Goal: Task Accomplishment & Management: Use online tool/utility

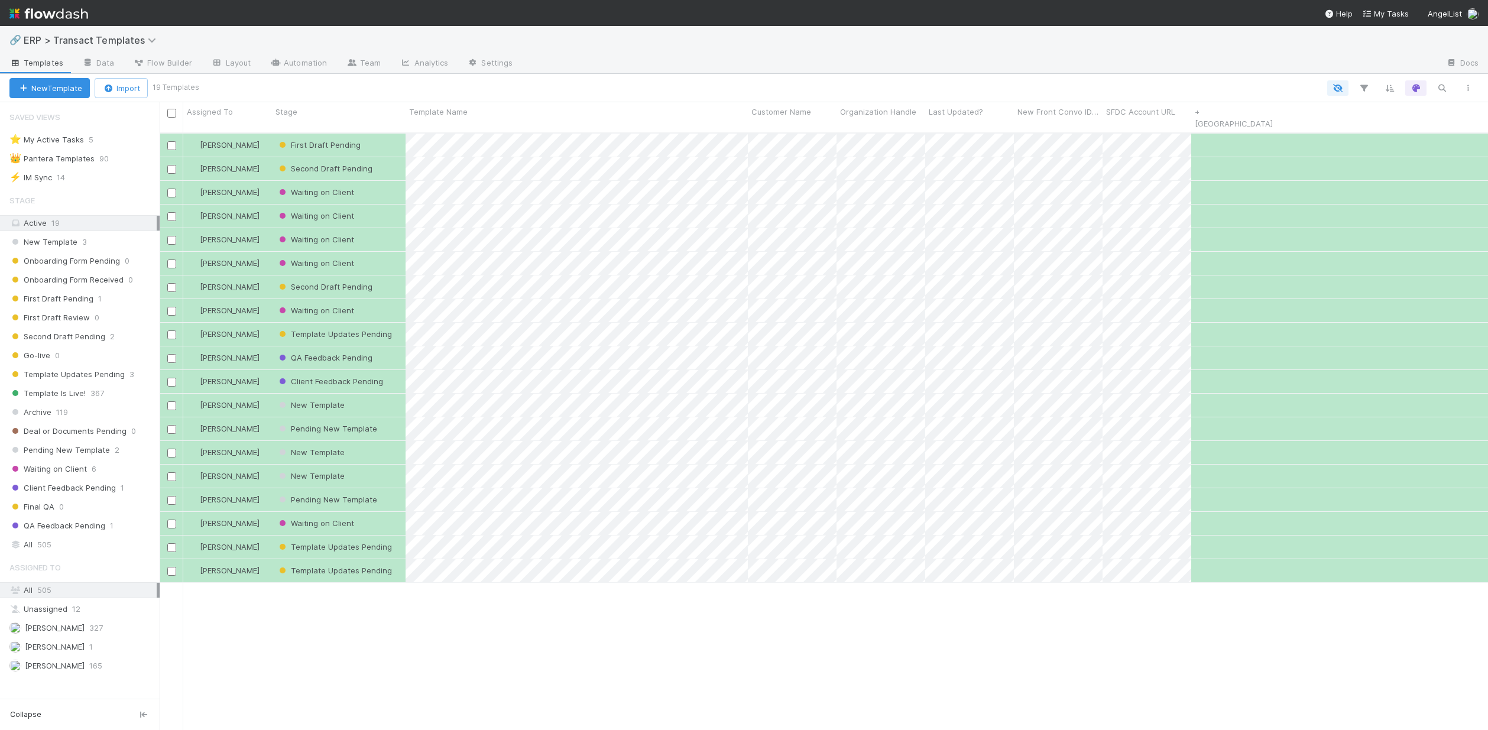
scroll to position [598, 1320]
click at [383, 181] on div "Waiting on Client" at bounding box center [339, 192] width 134 height 23
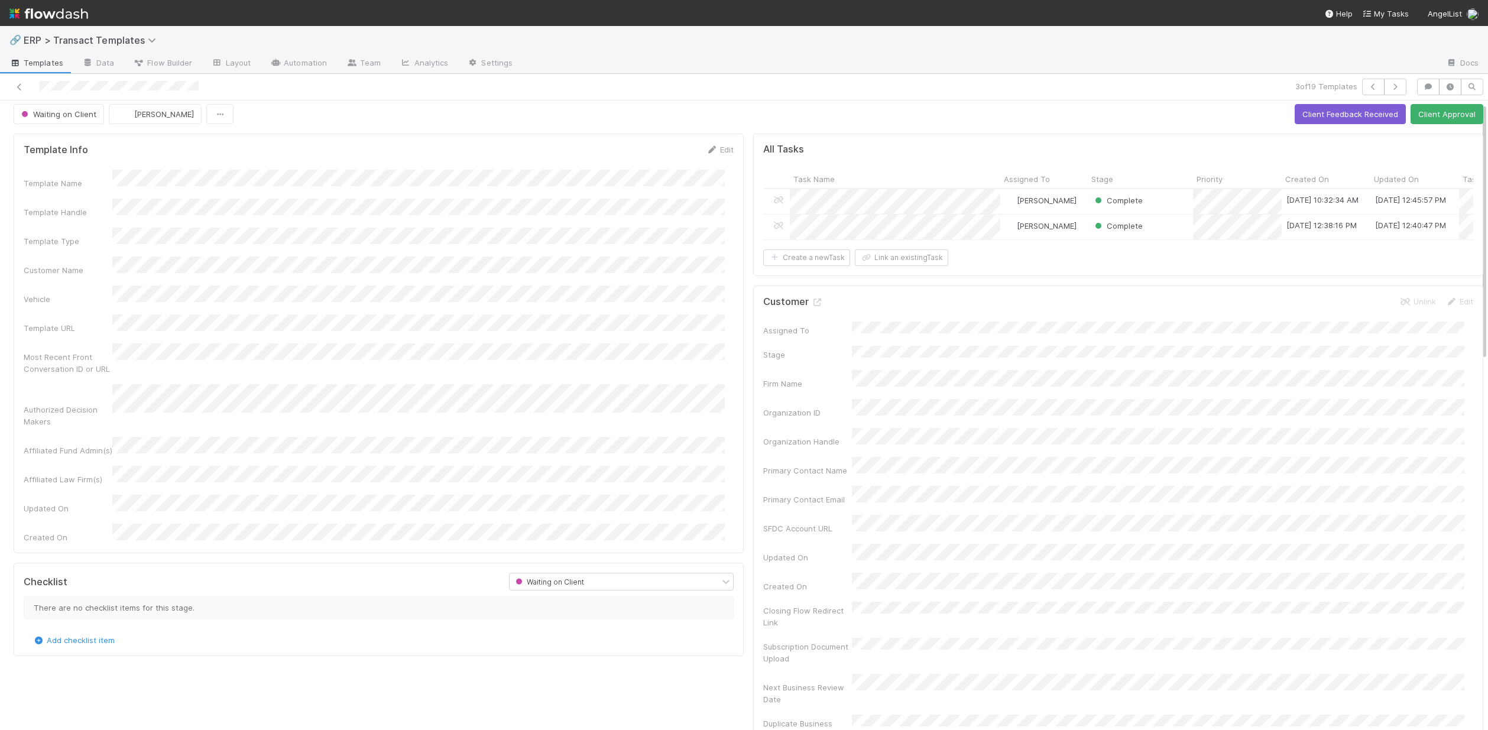
scroll to position [7, 0]
click at [1339, 113] on button "Client Feedback Received" at bounding box center [1350, 113] width 111 height 20
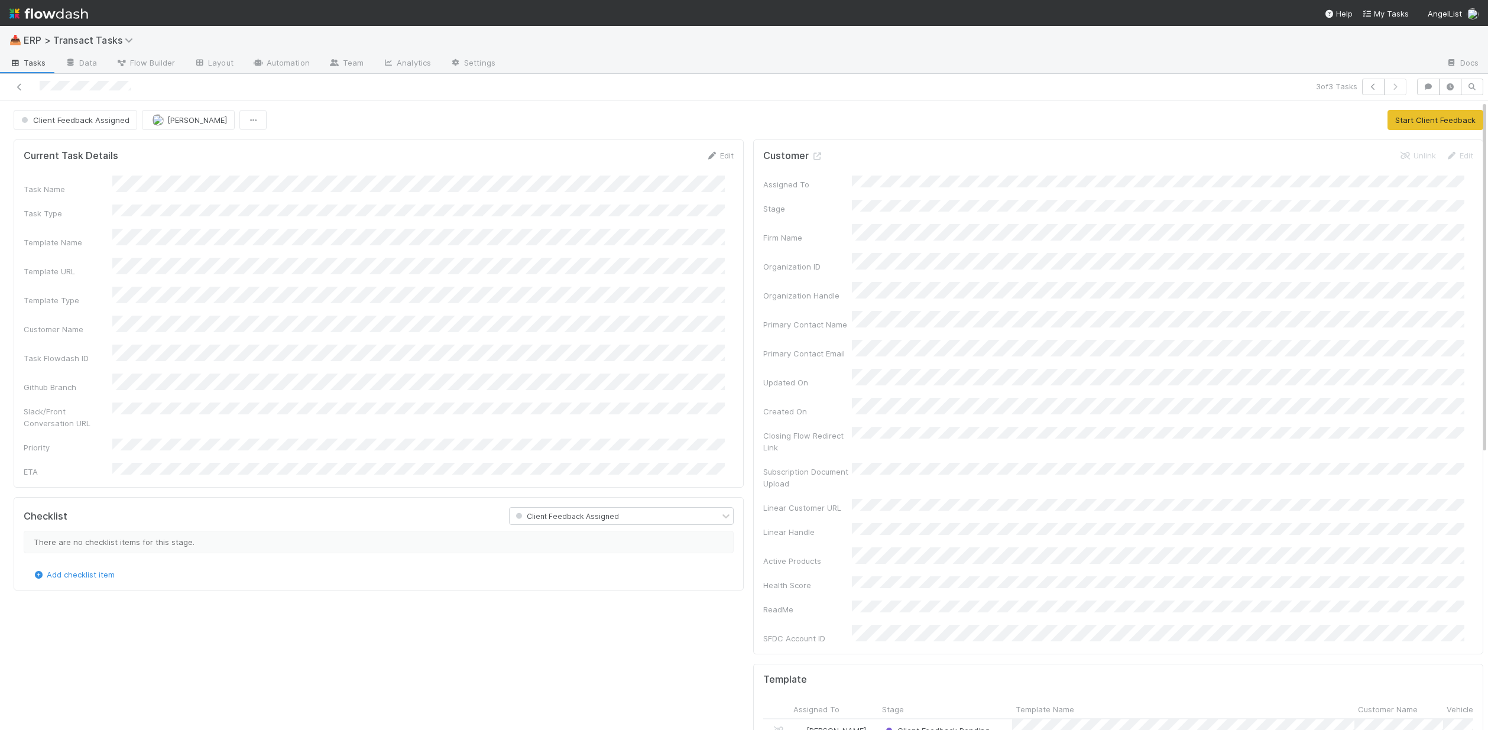
drag, startPoint x: 717, startPoint y: 154, endPoint x: 503, endPoint y: 180, distance: 216.2
click at [717, 154] on link "Edit" at bounding box center [720, 155] width 28 height 9
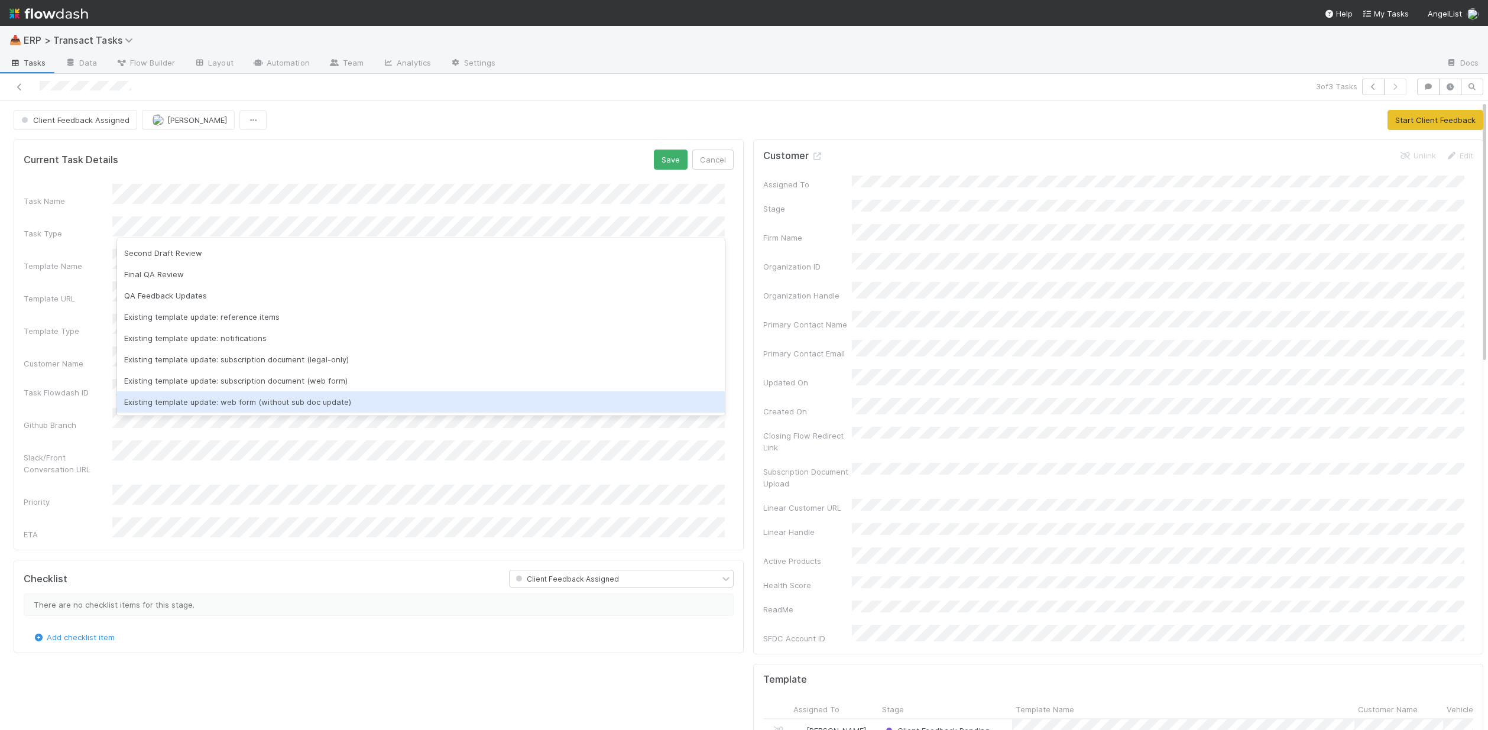
scroll to position [122, 0]
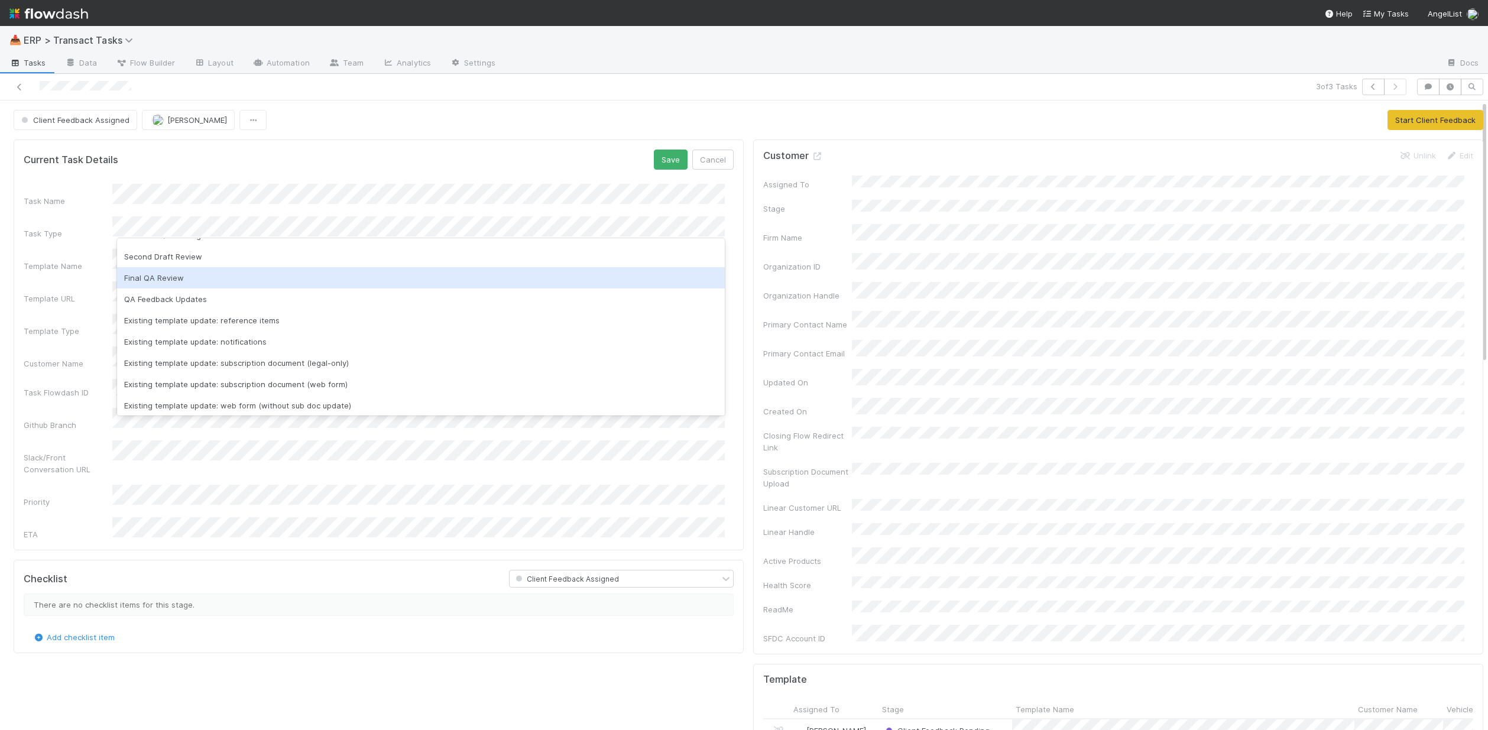
click at [160, 274] on div "Final QA Review" at bounding box center [421, 277] width 608 height 21
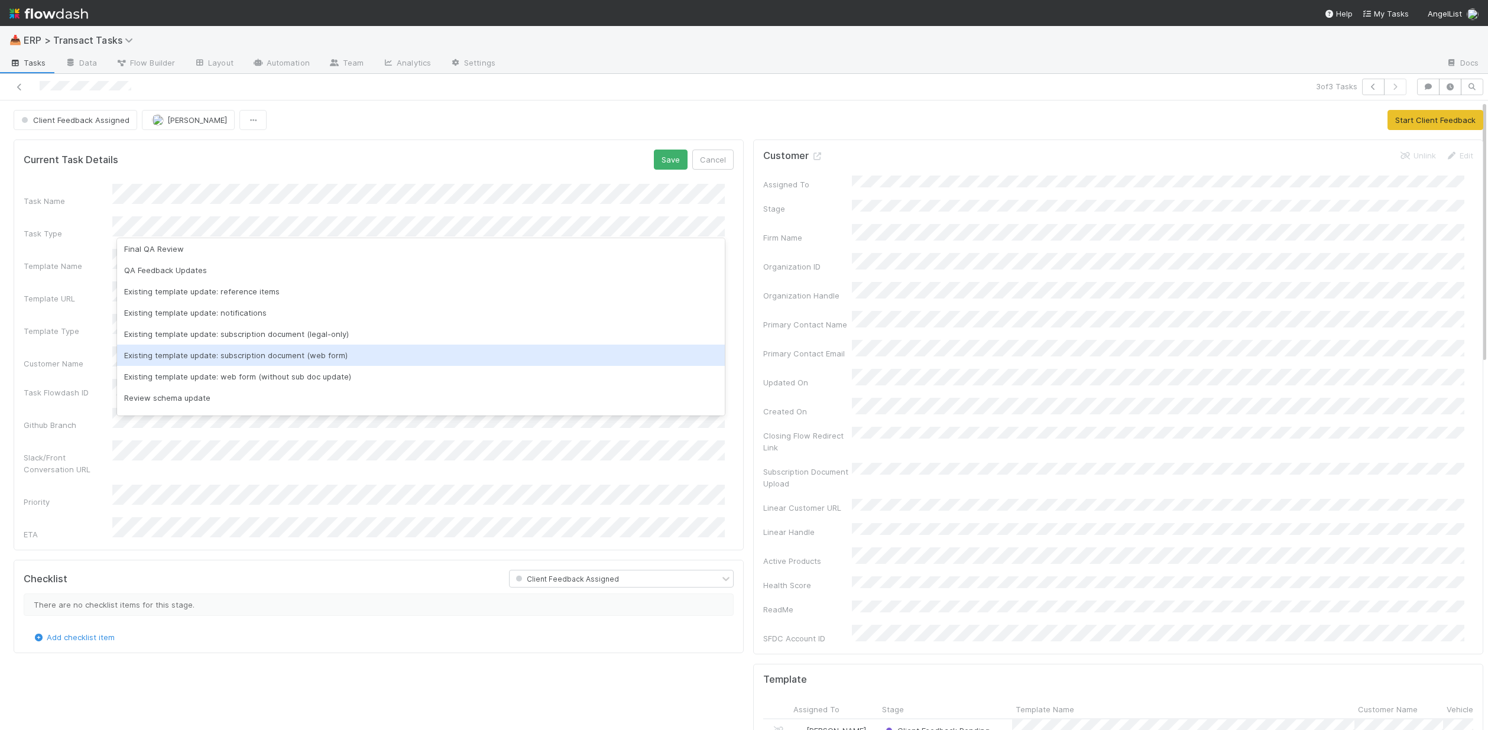
scroll to position [149, 0]
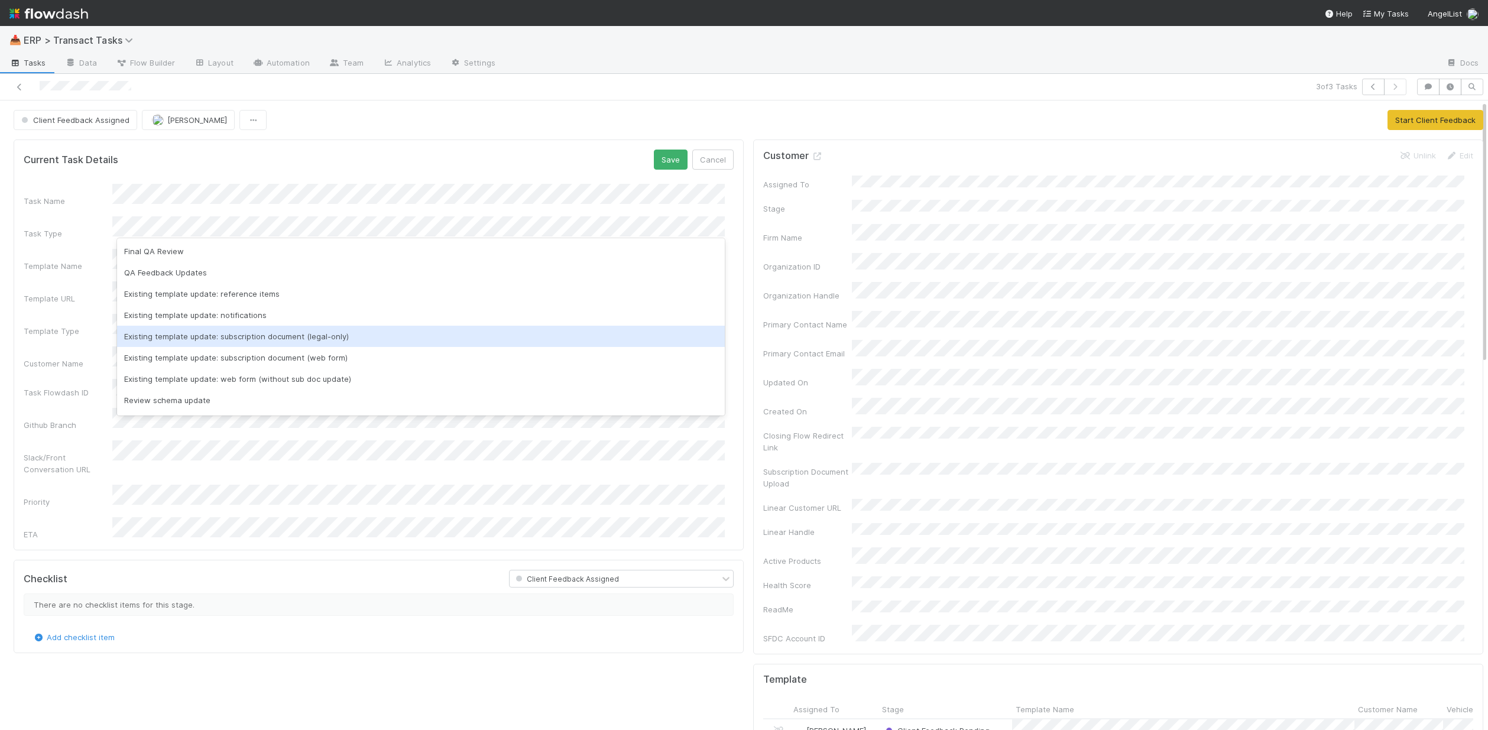
click at [274, 341] on div "Existing template update: subscription document (legal-only)" at bounding box center [421, 336] width 608 height 21
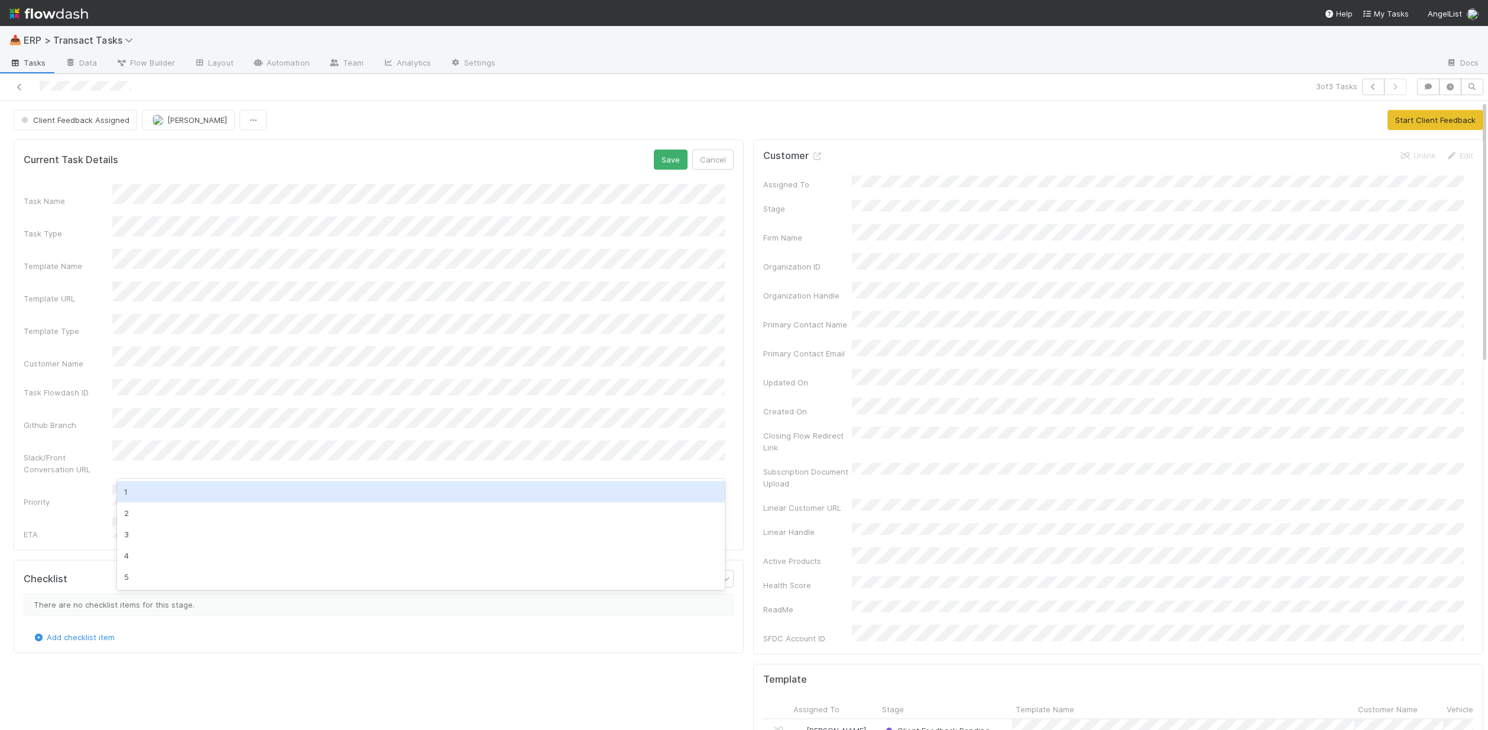
click at [156, 490] on div "1" at bounding box center [421, 491] width 608 height 21
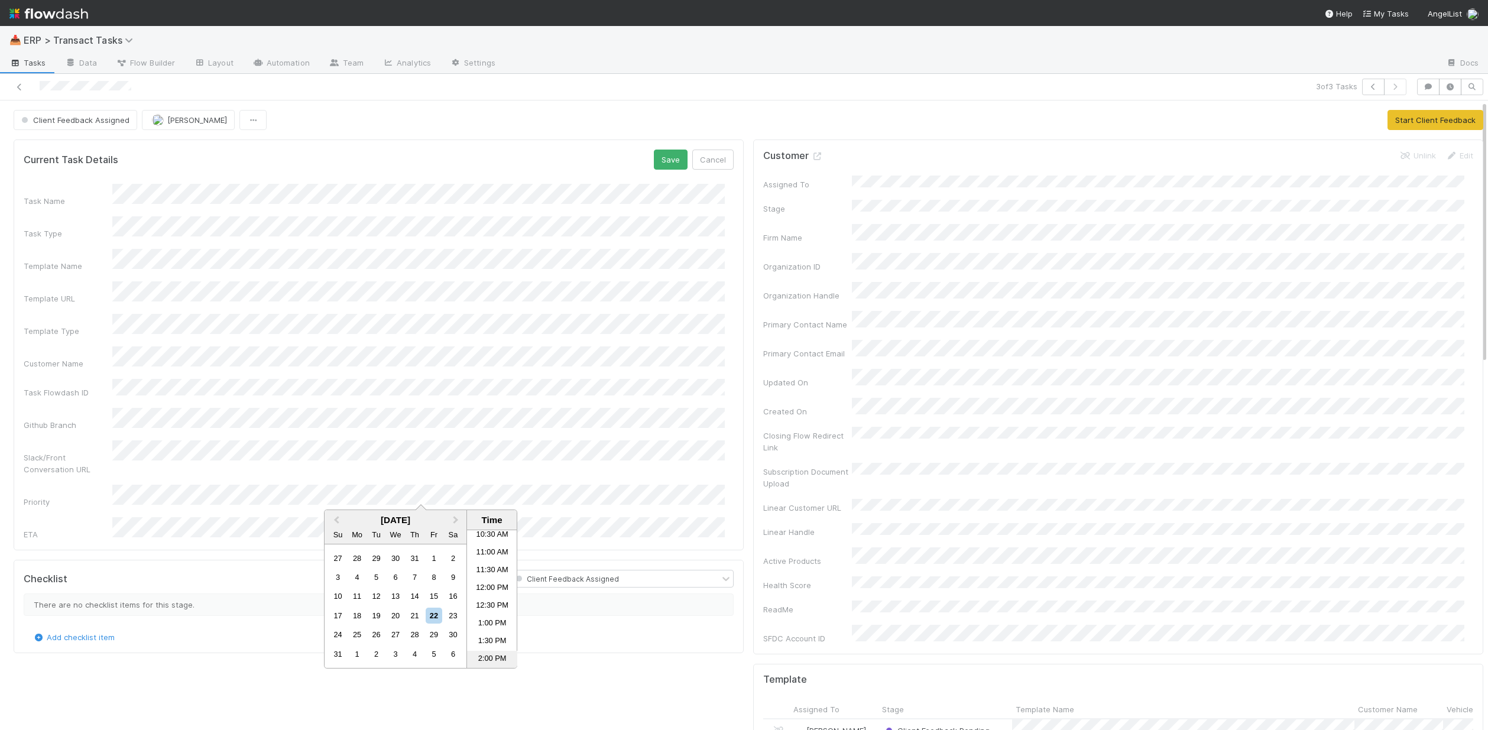
scroll to position [377, 0]
click at [490, 658] on li "2:00 PM" at bounding box center [492, 659] width 50 height 18
click at [654, 151] on button "Save" at bounding box center [671, 160] width 34 height 20
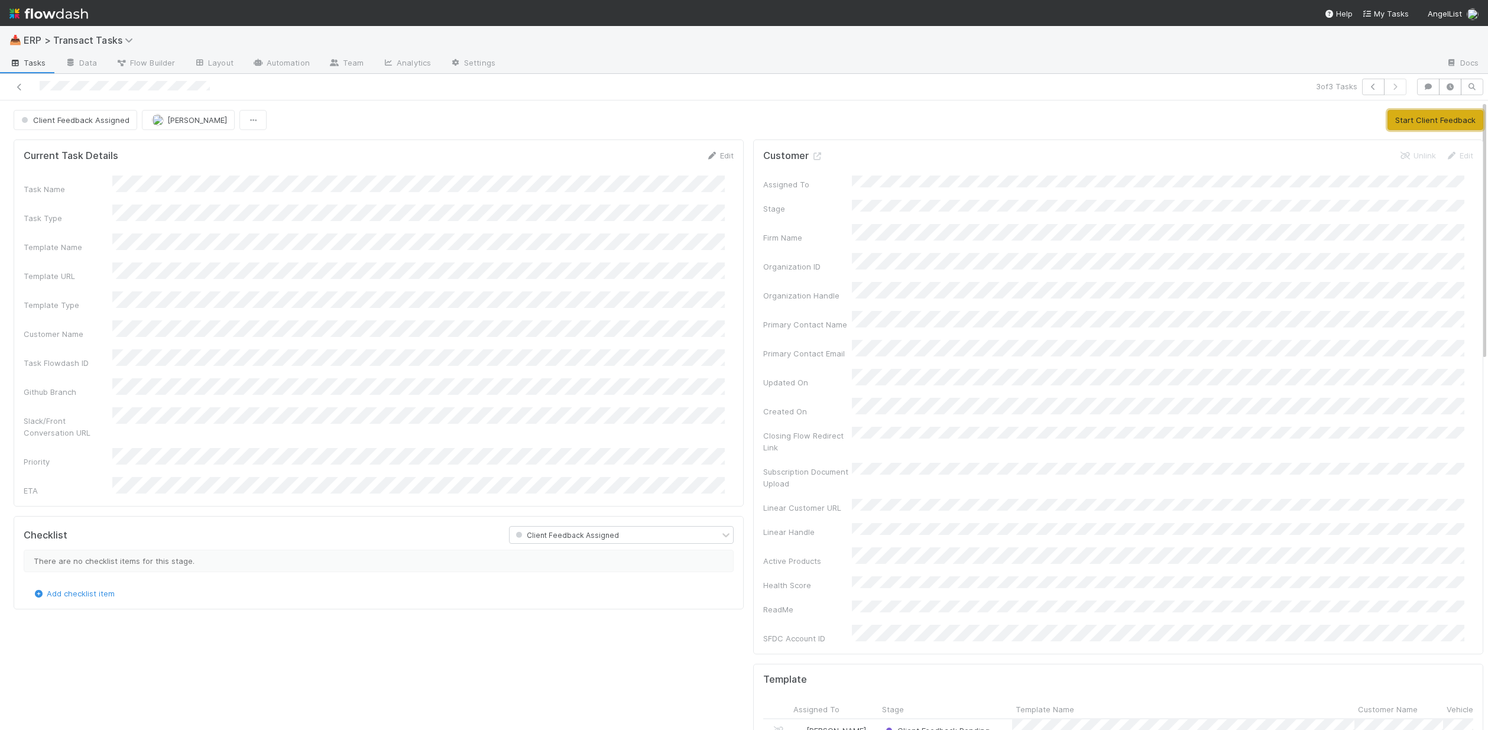
click at [1431, 118] on button "Start Client Feedback" at bounding box center [1436, 120] width 96 height 20
click at [1363, 110] on button "Finish Task" at bounding box center [1389, 120] width 57 height 20
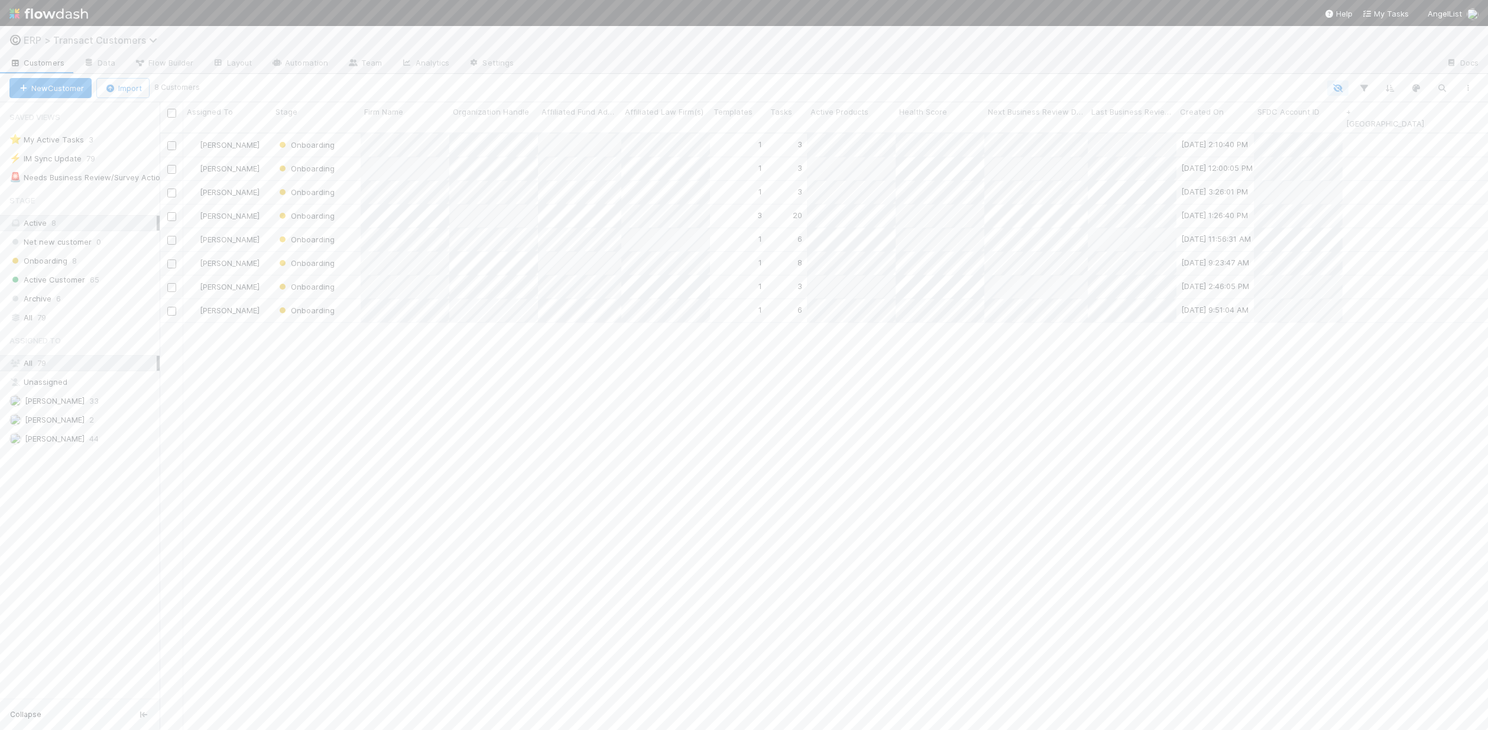
scroll to position [598, 1320]
click at [94, 41] on span "ERP > Transact Customers" at bounding box center [94, 40] width 140 height 12
click at [96, 216] on div "🎫 Entities > KYC Review" at bounding box center [154, 219] width 281 height 12
click at [50, 475] on span "149794" at bounding box center [50, 474] width 27 height 15
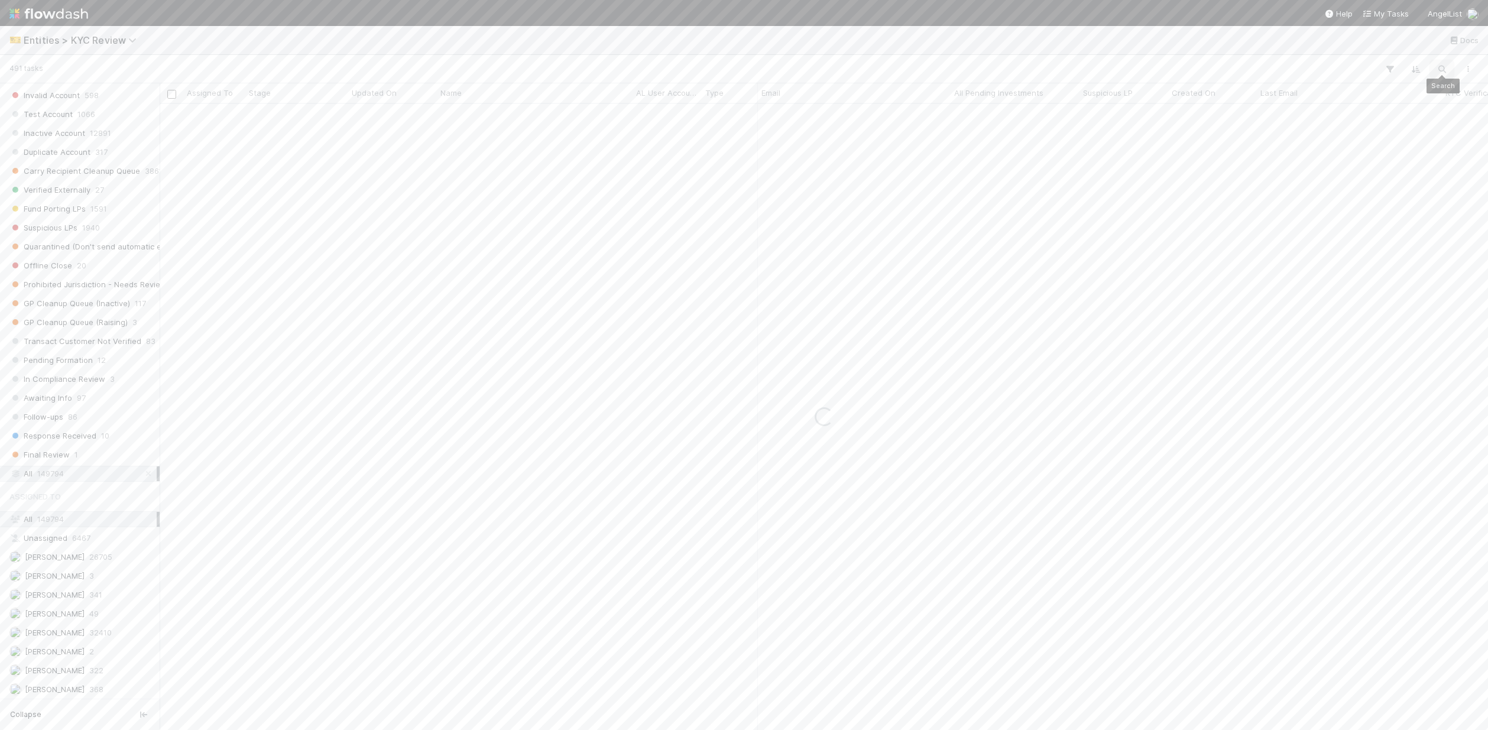
click at [1435, 68] on button "button" at bounding box center [1442, 68] width 21 height 15
paste input "[PERSON_NAME]"
type input "[PERSON_NAME]"
click at [338, 306] on div "Verified" at bounding box center [296, 304] width 103 height 23
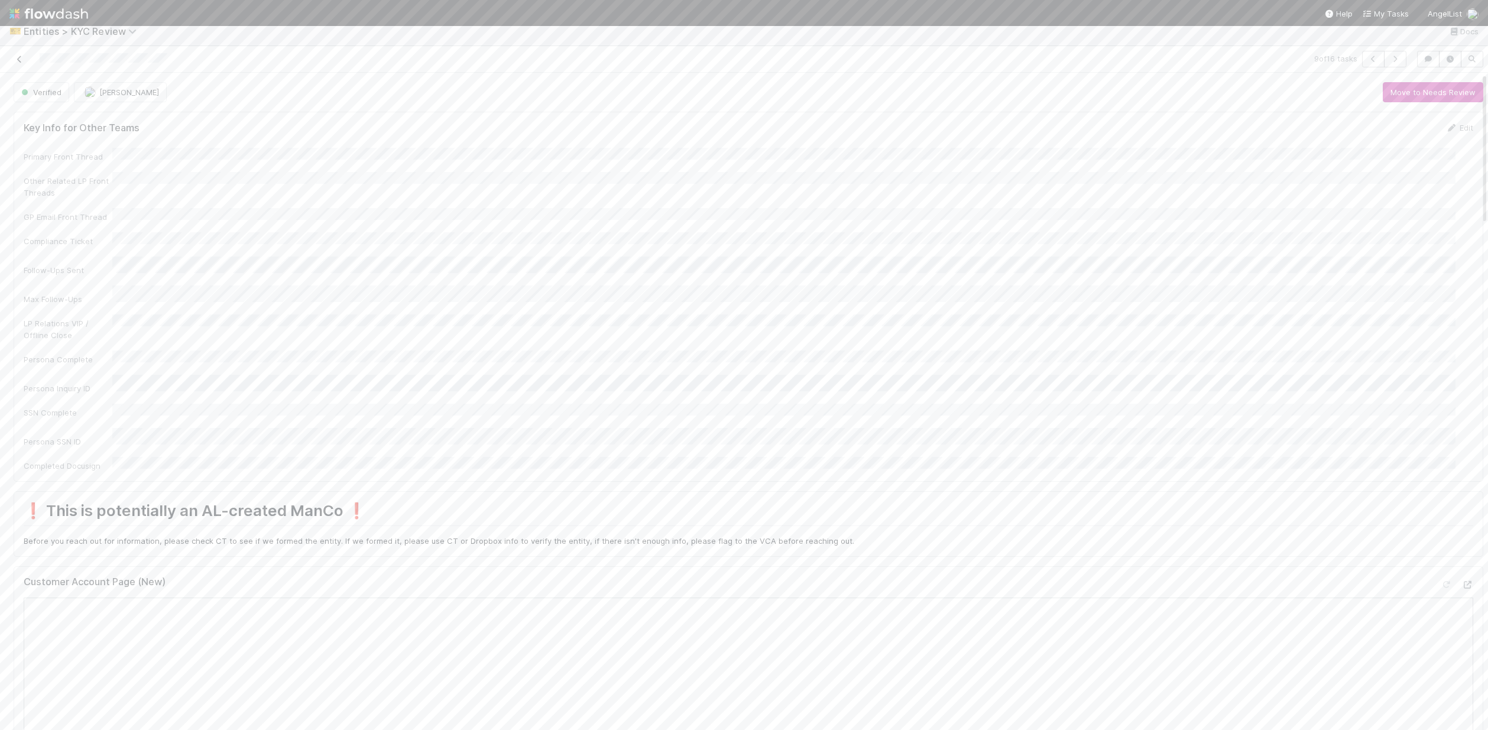
click at [14, 57] on icon at bounding box center [20, 60] width 12 height 8
